Goal: Browse casually: Explore the website without a specific task or goal

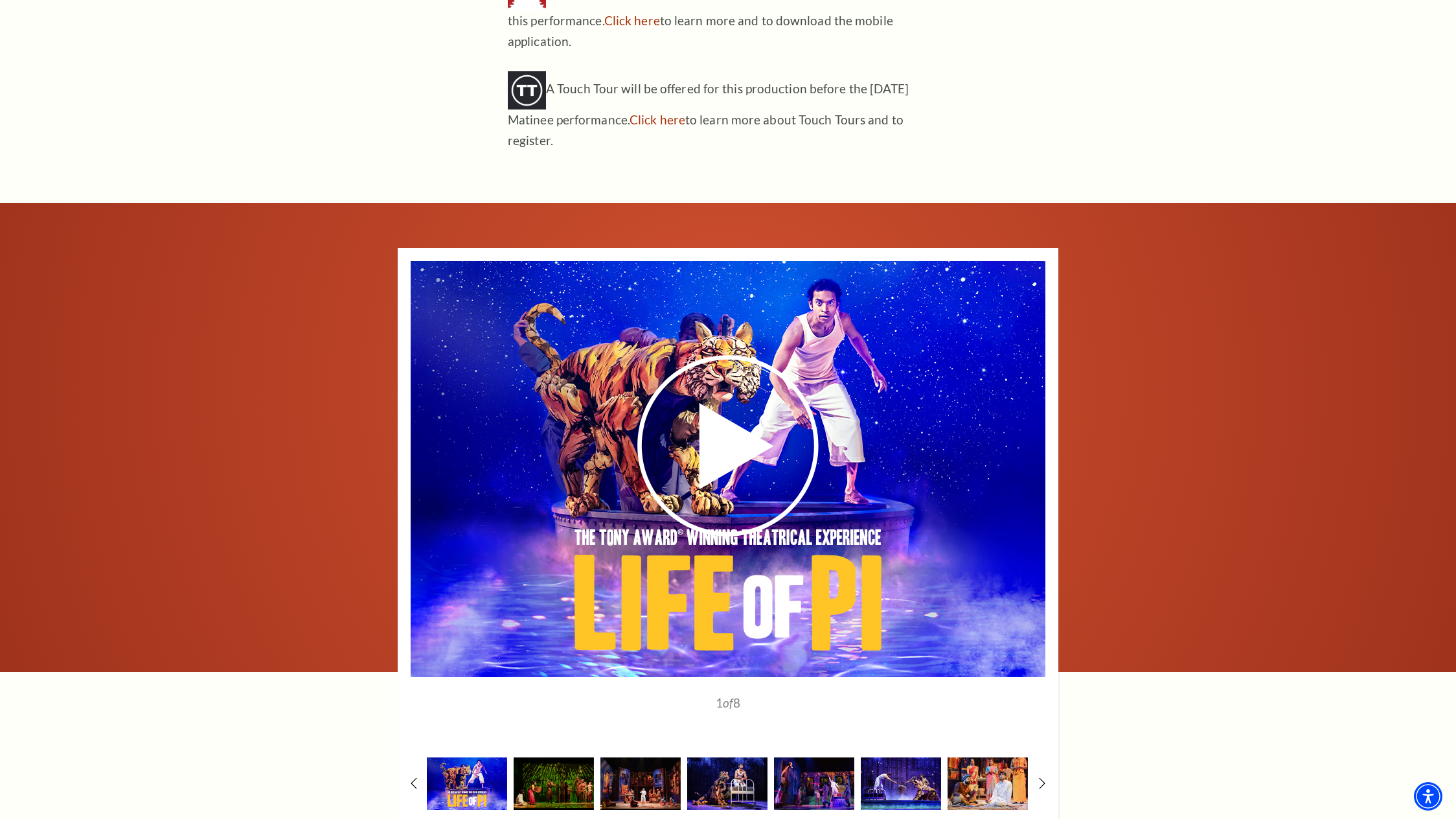
scroll to position [1940, 0]
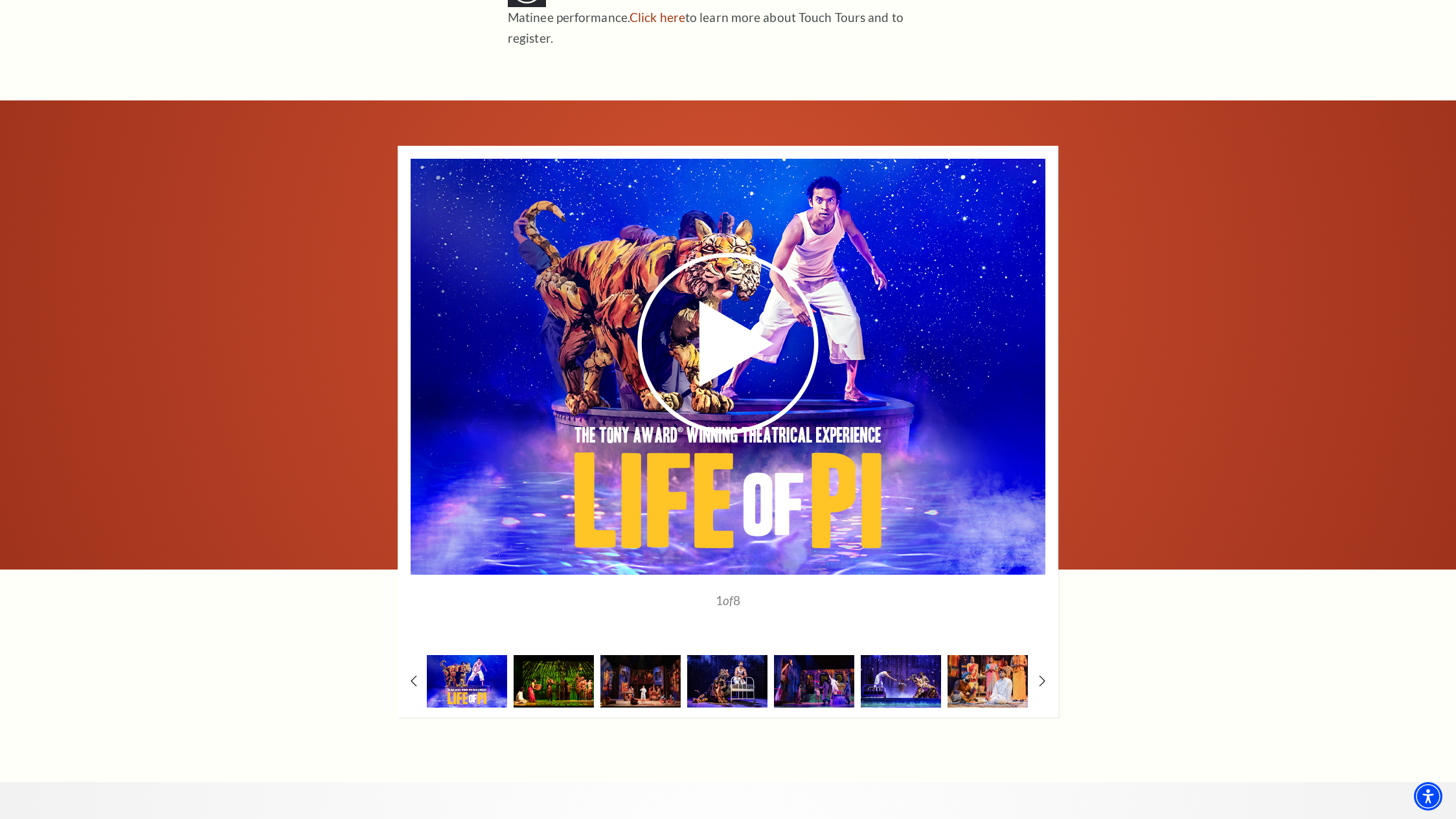
click at [562, 657] on img at bounding box center [553, 681] width 80 height 53
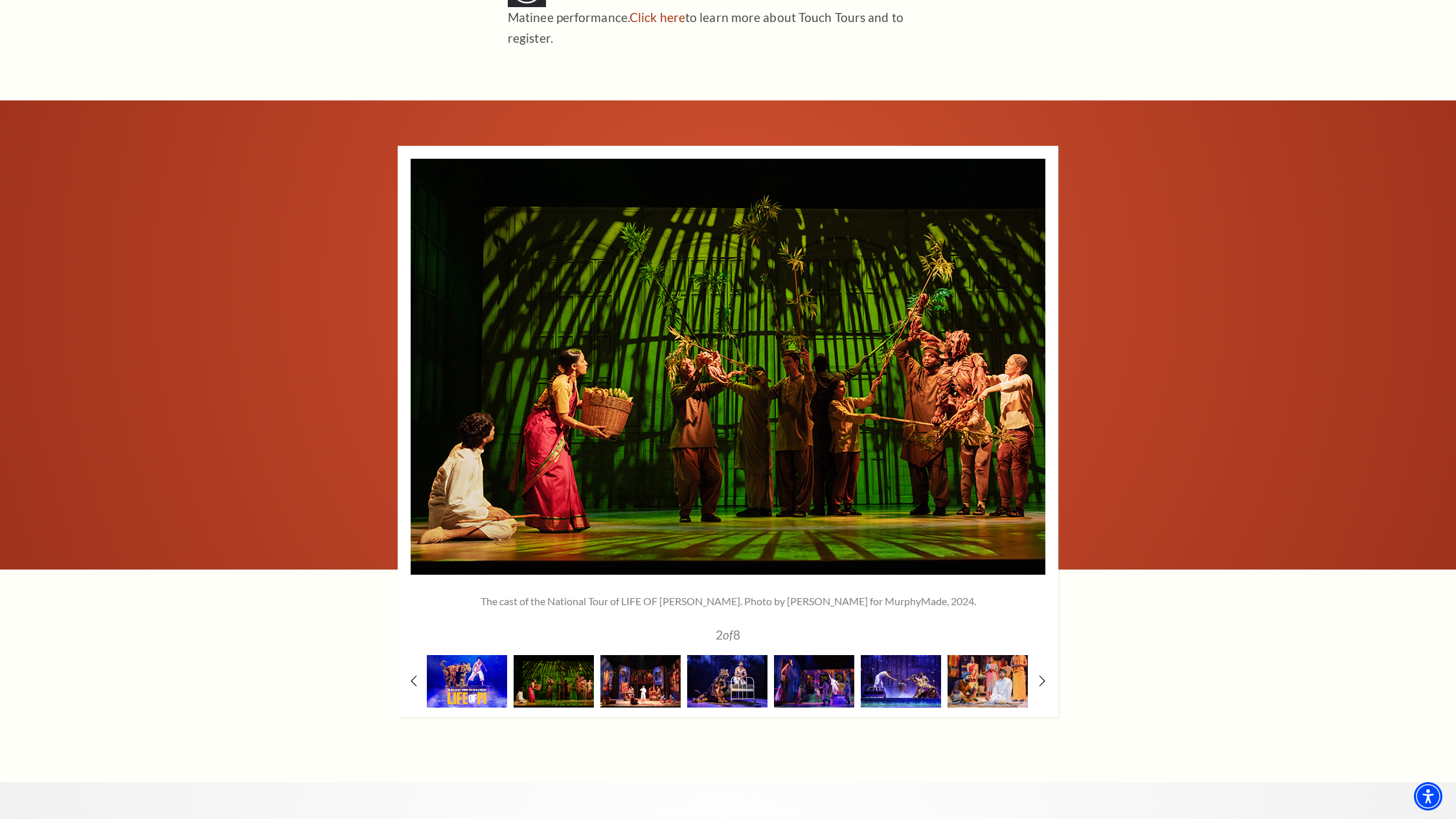
click at [647, 655] on img at bounding box center [640, 681] width 80 height 53
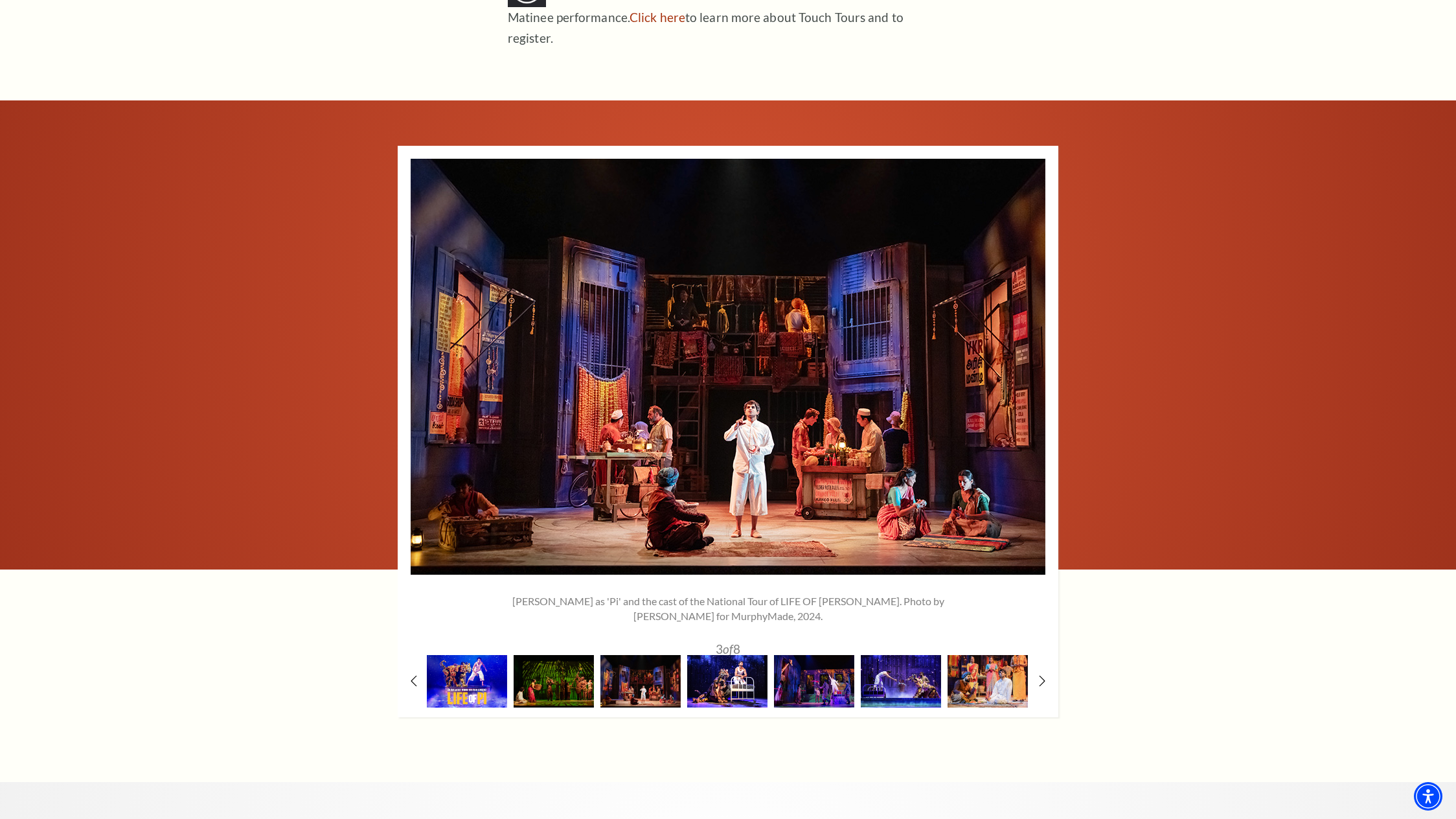
click at [740, 655] on img at bounding box center [727, 681] width 80 height 53
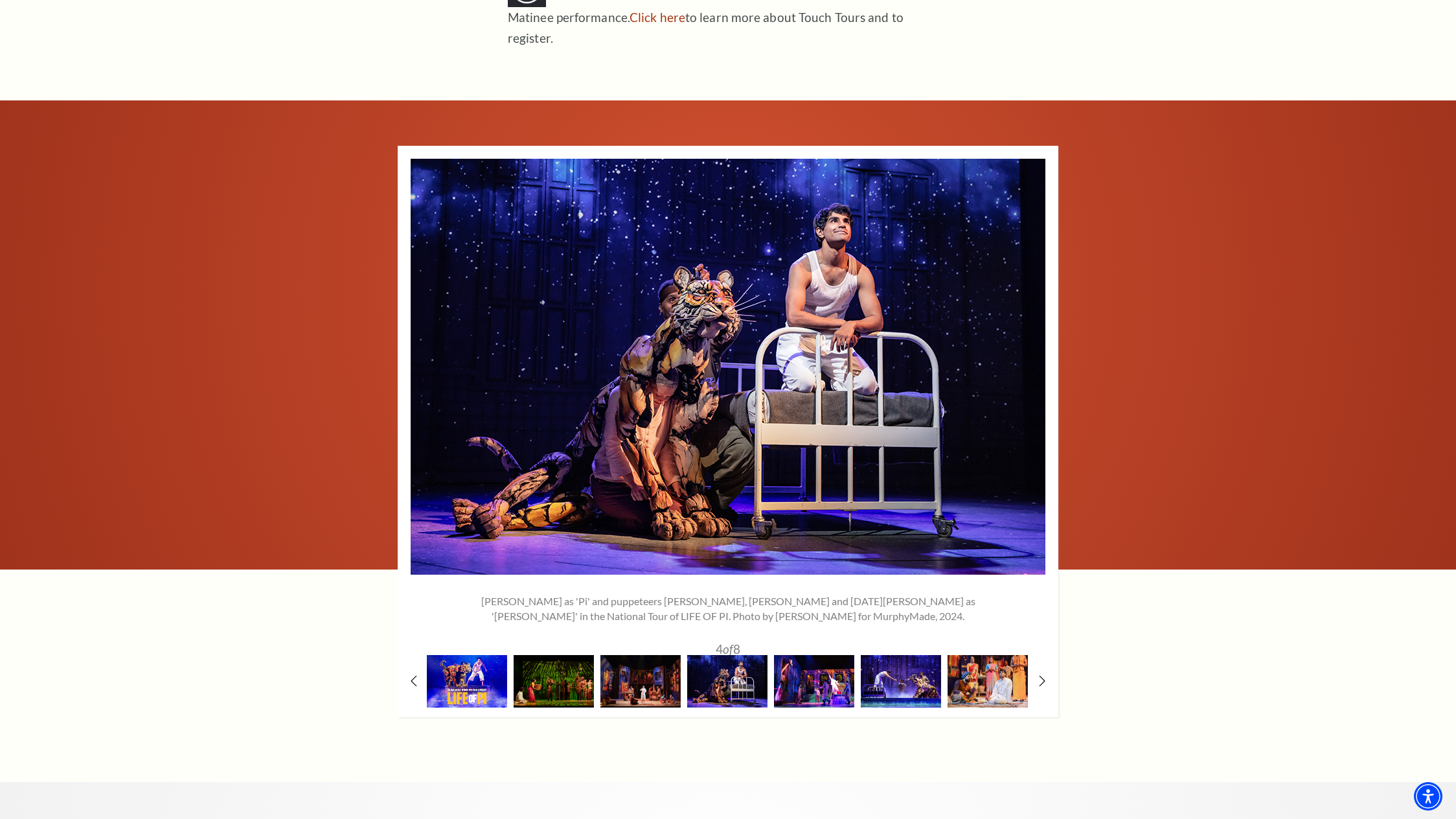
click at [803, 660] on img at bounding box center [814, 681] width 80 height 53
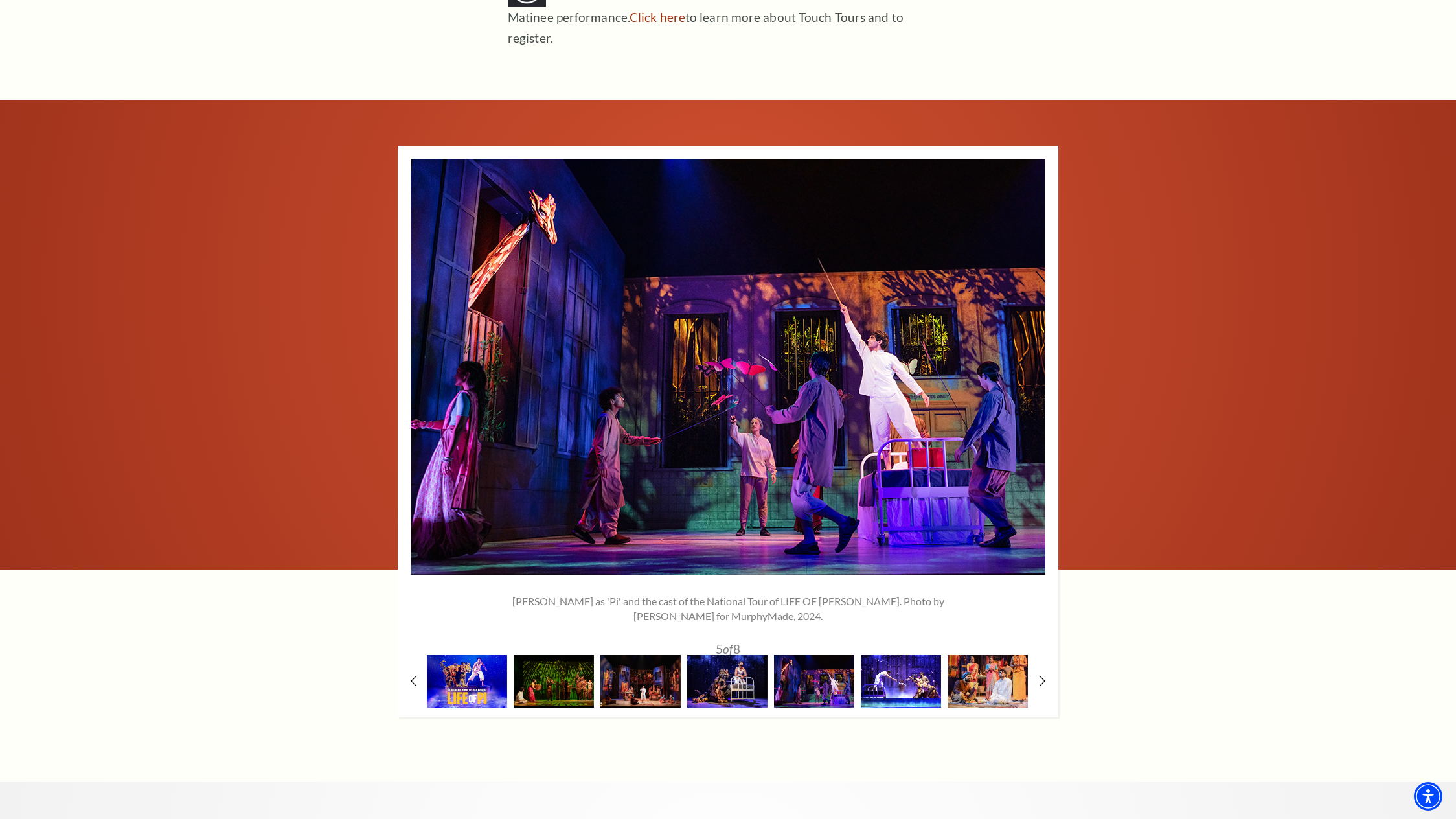
click at [918, 655] on img at bounding box center [901, 681] width 80 height 53
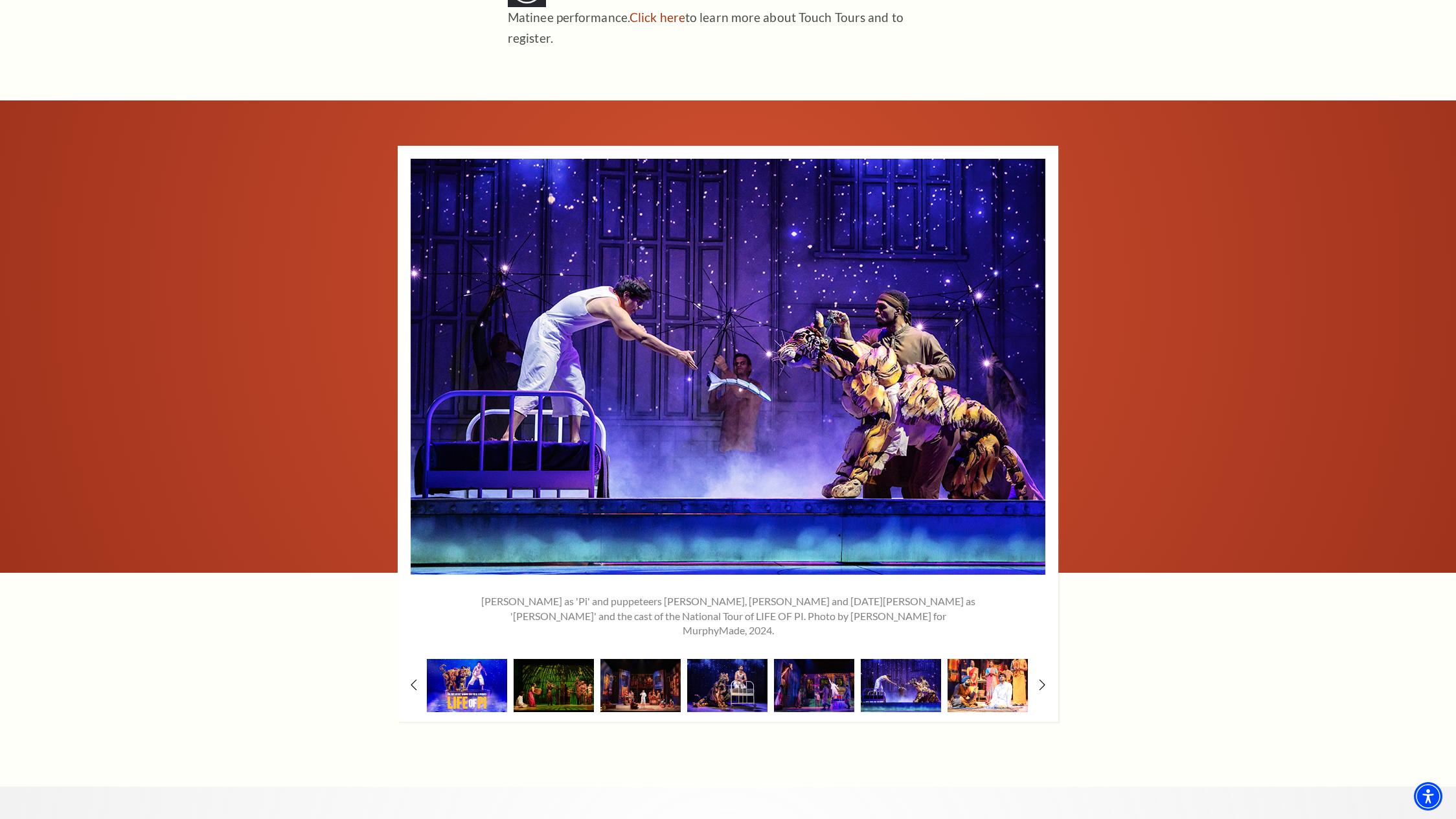
click at [969, 659] on img at bounding box center [987, 684] width 80 height 53
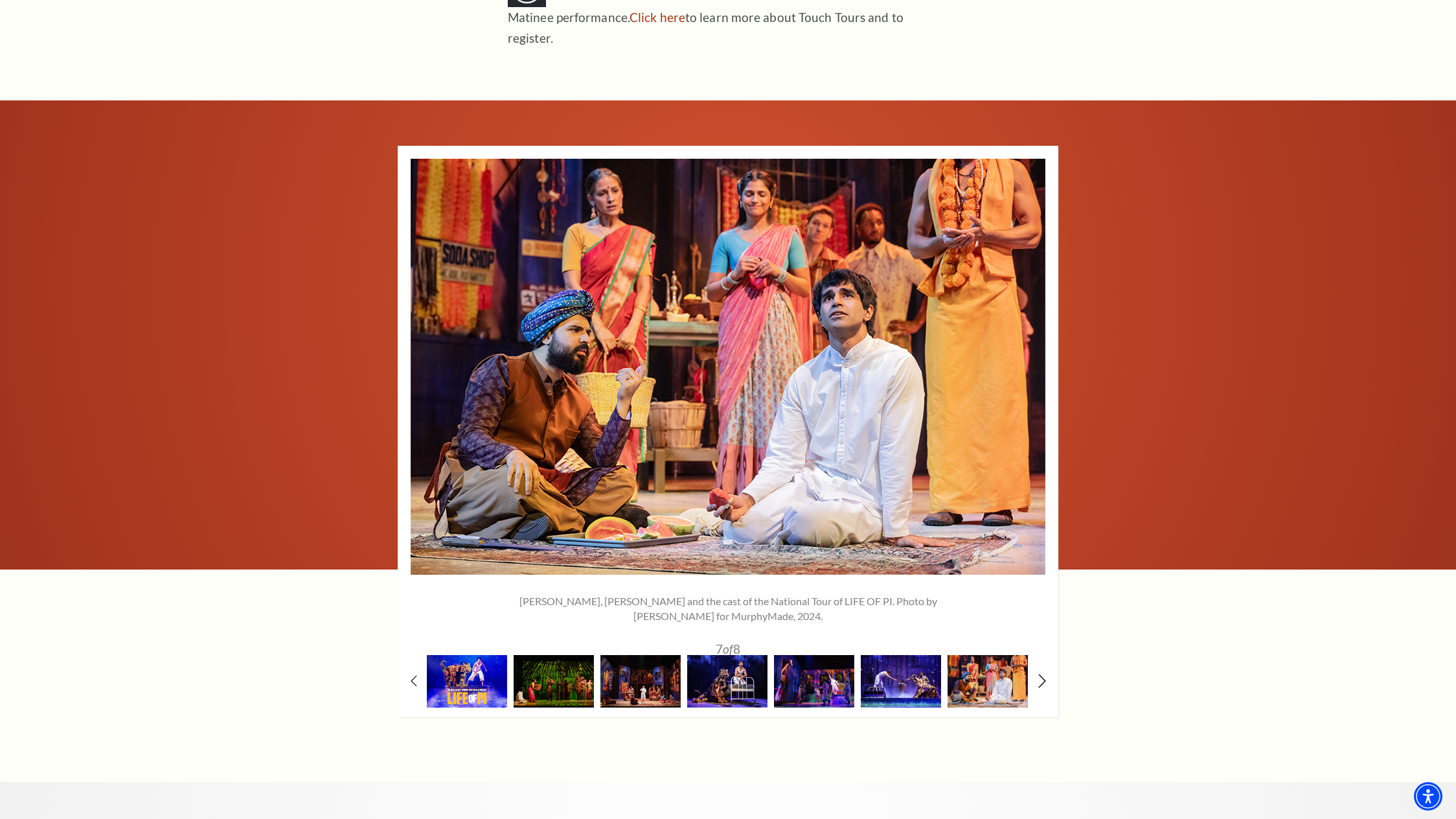
click at [1044, 674] on icon at bounding box center [1042, 681] width 8 height 14
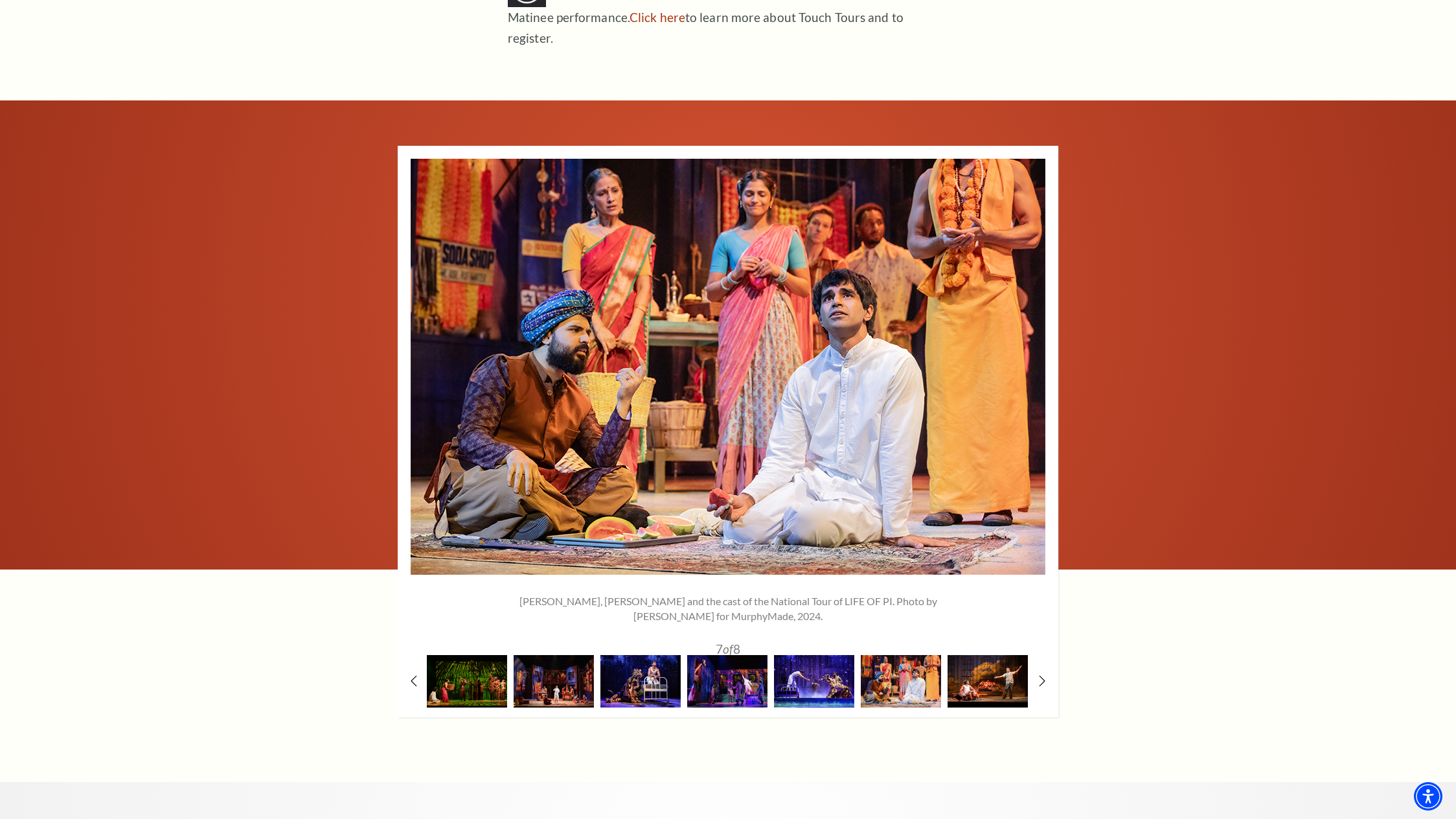
click at [973, 662] on img at bounding box center [987, 681] width 80 height 53
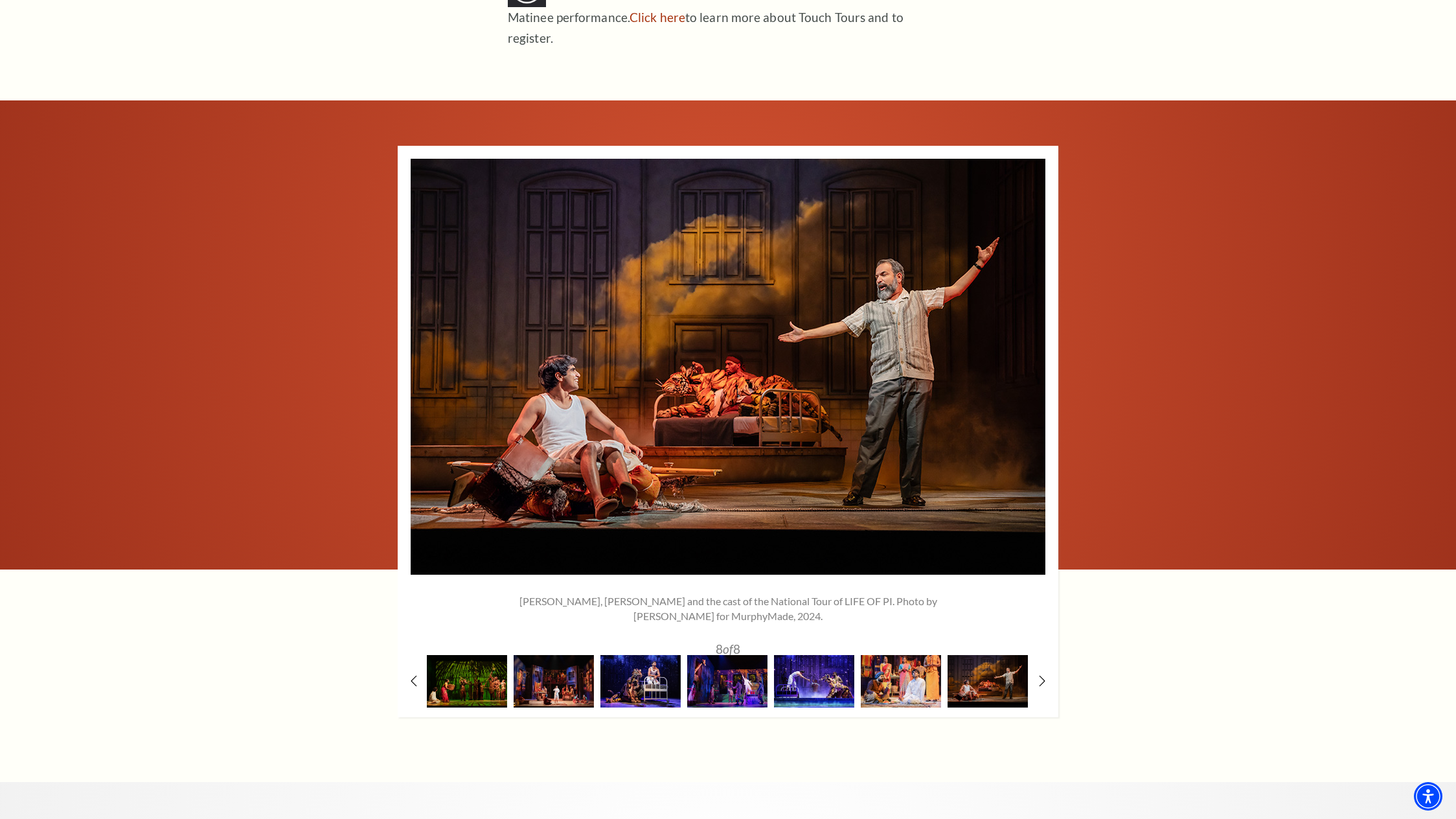
click at [770, 663] on div at bounding box center [728, 681] width 87 height 53
click at [728, 661] on img at bounding box center [727, 681] width 80 height 53
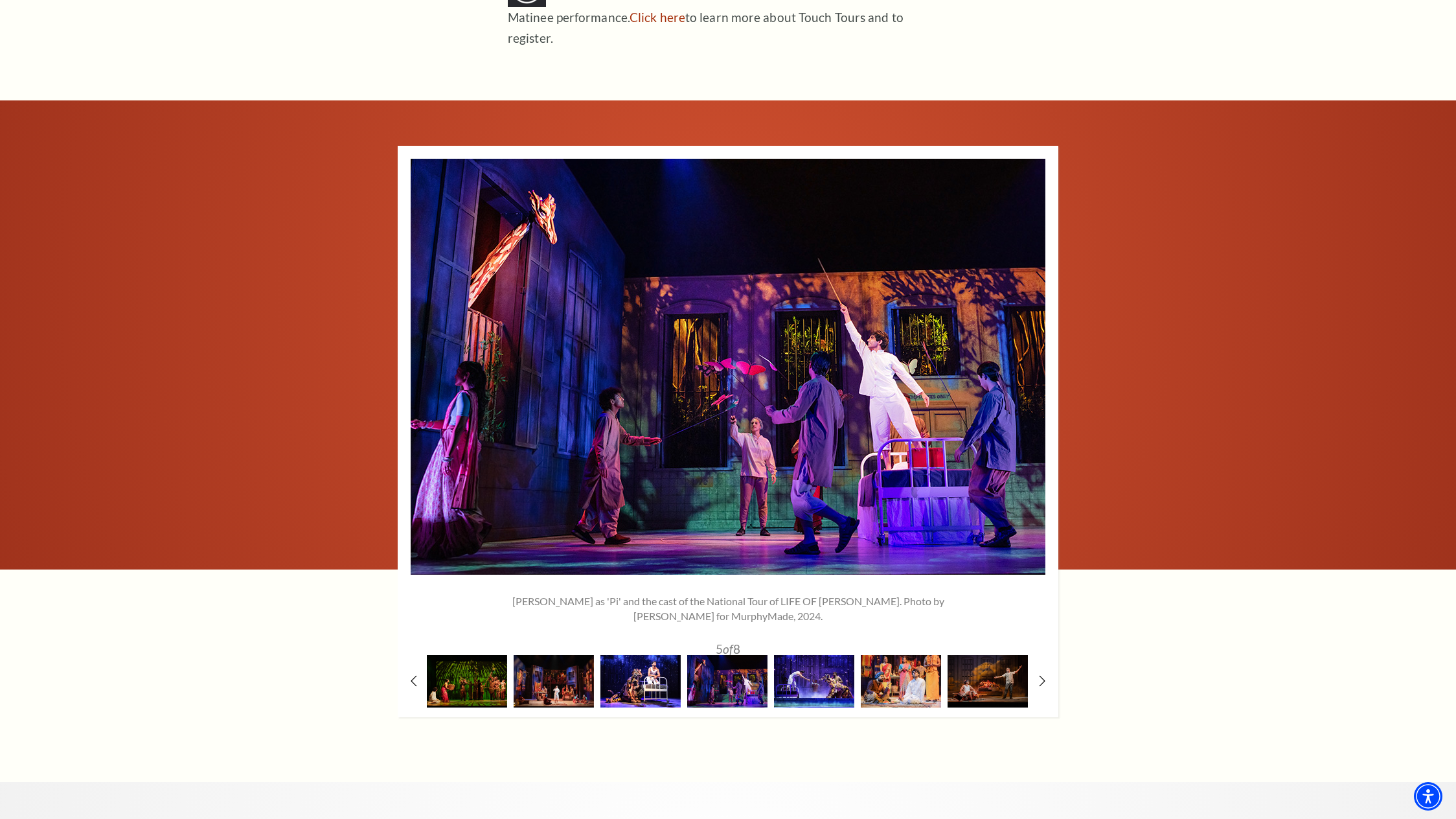
click at [631, 655] on img at bounding box center [640, 681] width 80 height 53
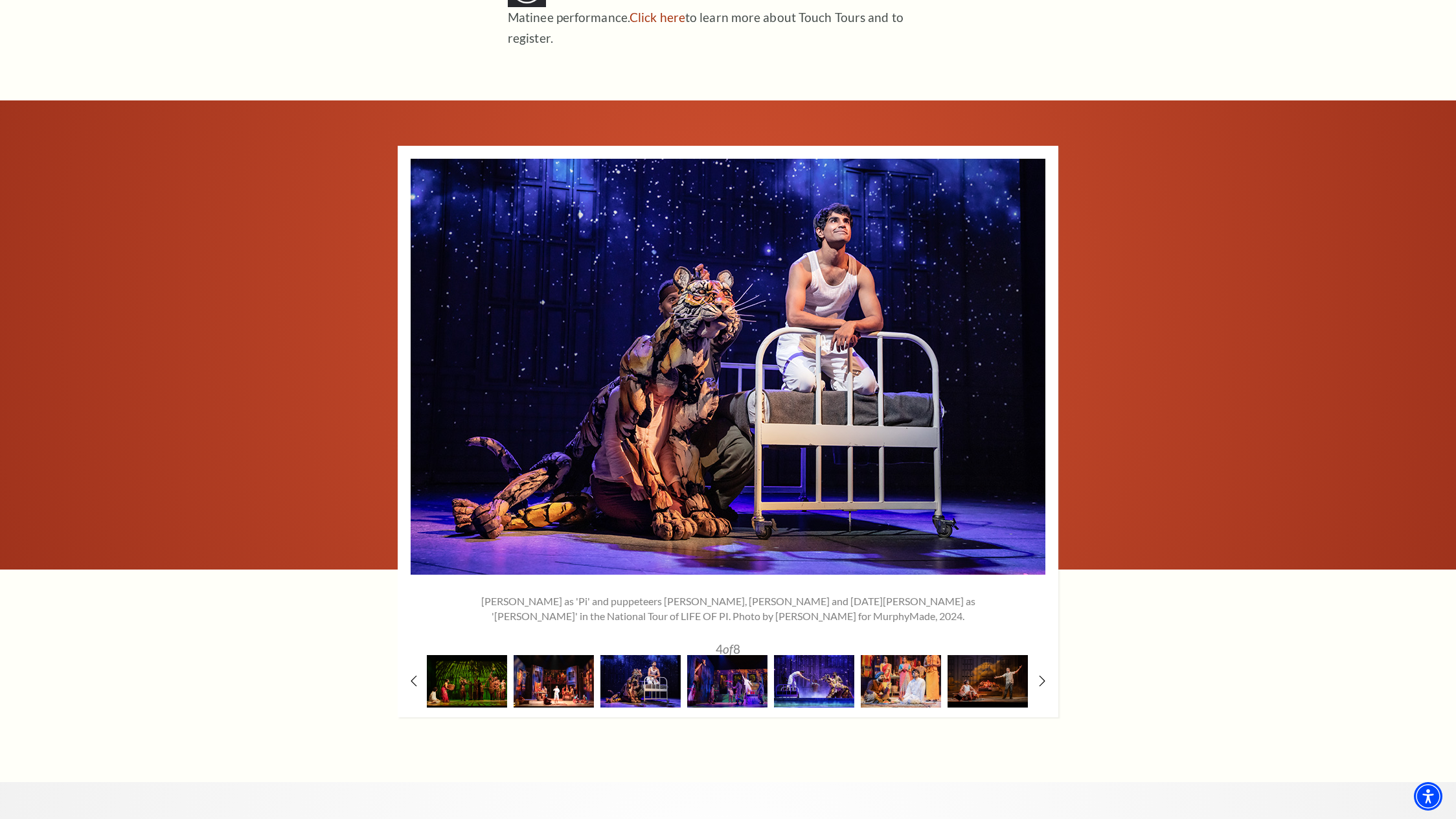
click at [563, 657] on img at bounding box center [553, 681] width 80 height 53
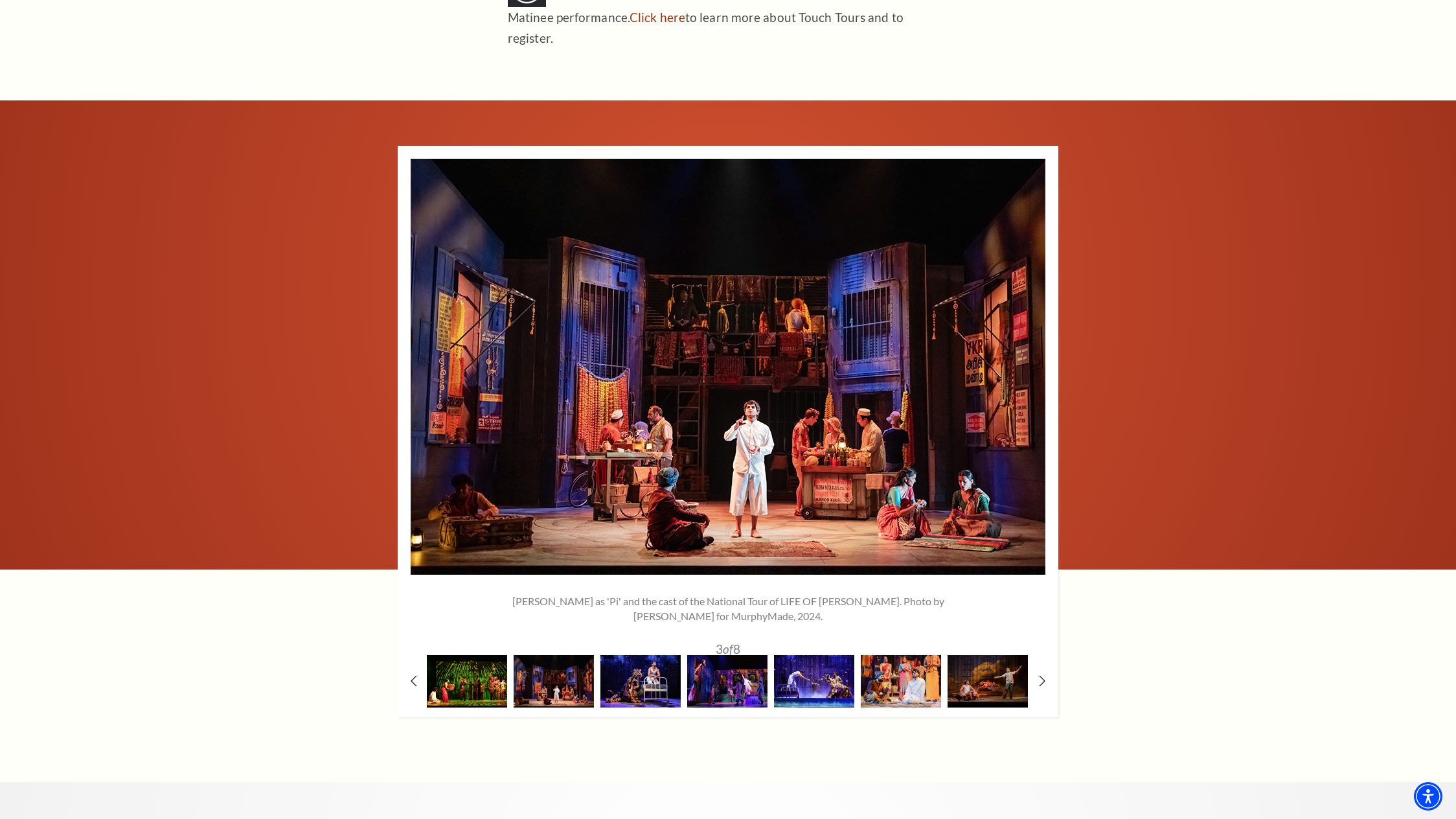
click at [493, 660] on img at bounding box center [467, 681] width 80 height 53
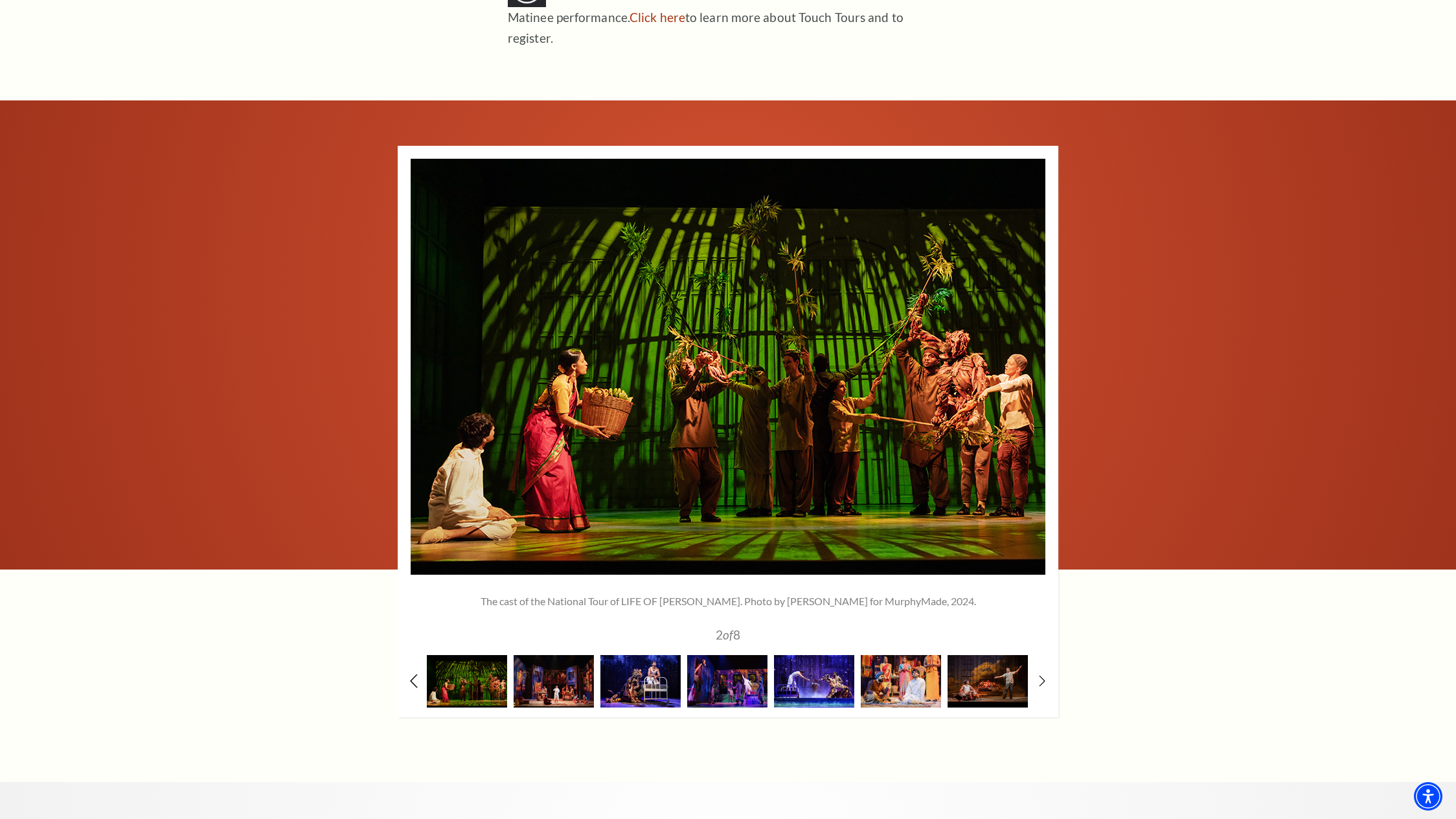
click at [416, 674] on icon at bounding box center [414, 681] width 8 height 14
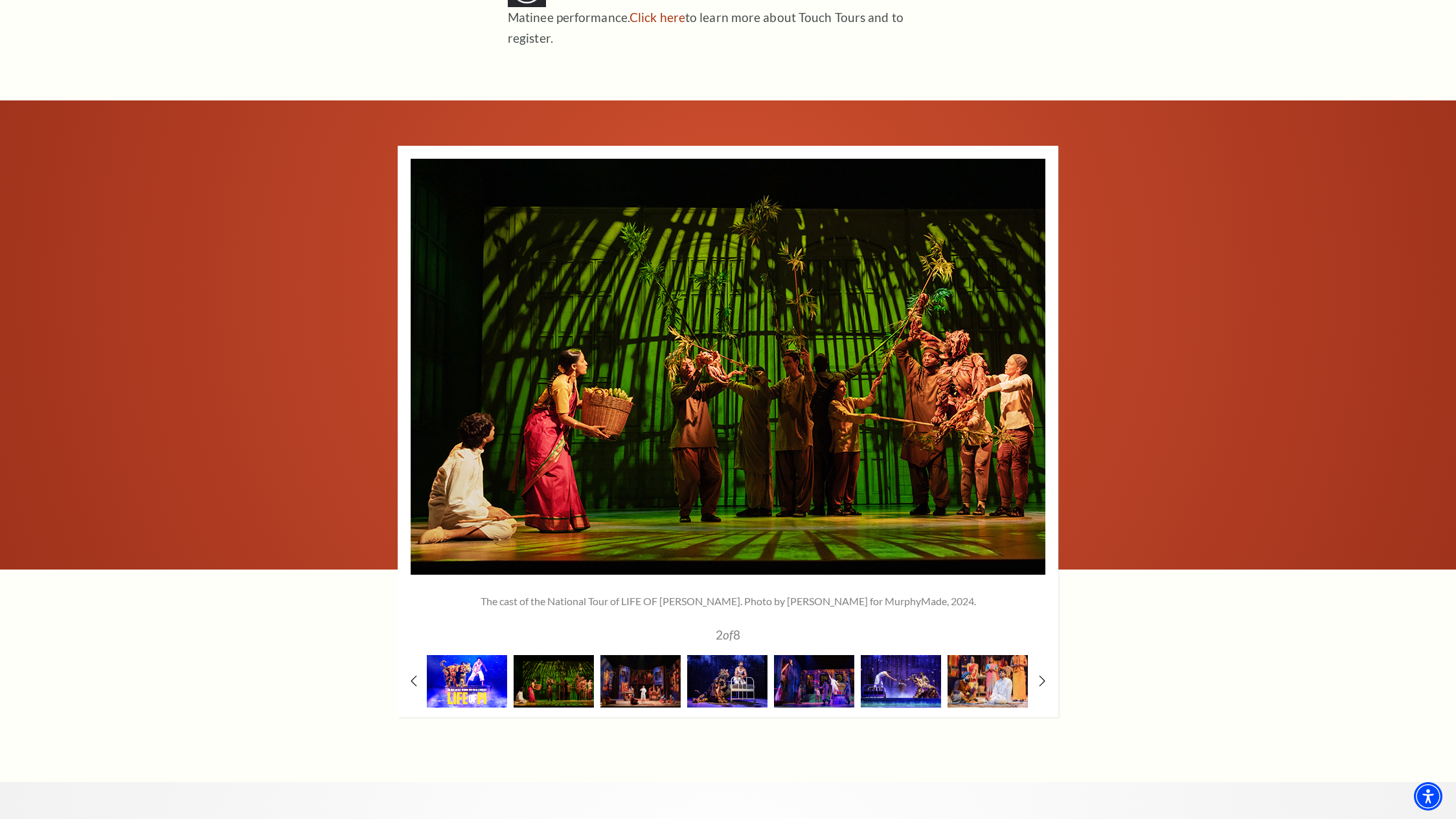
click at [461, 655] on img at bounding box center [467, 681] width 80 height 53
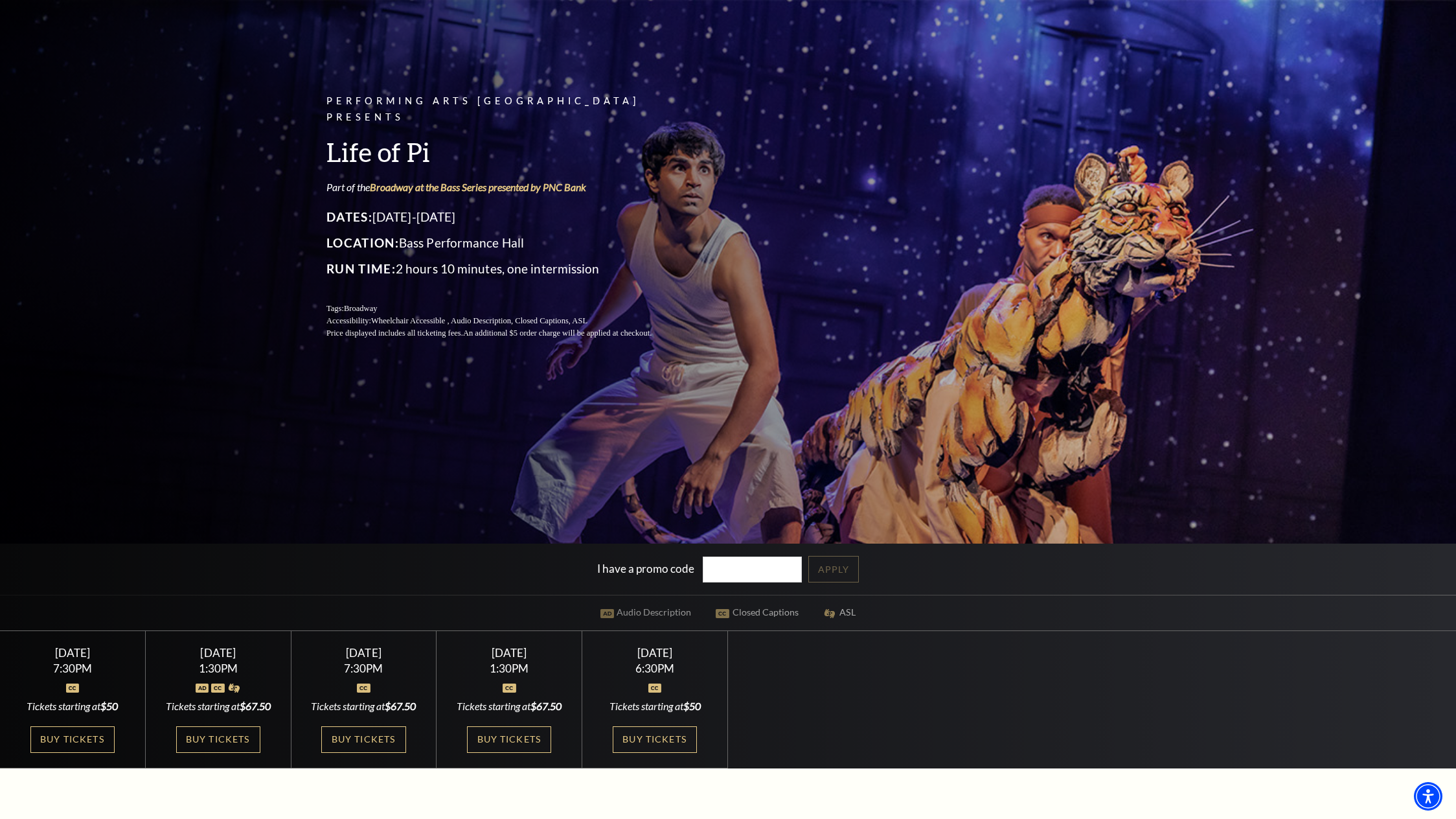
scroll to position [235, 0]
